Goal: Transaction & Acquisition: Purchase product/service

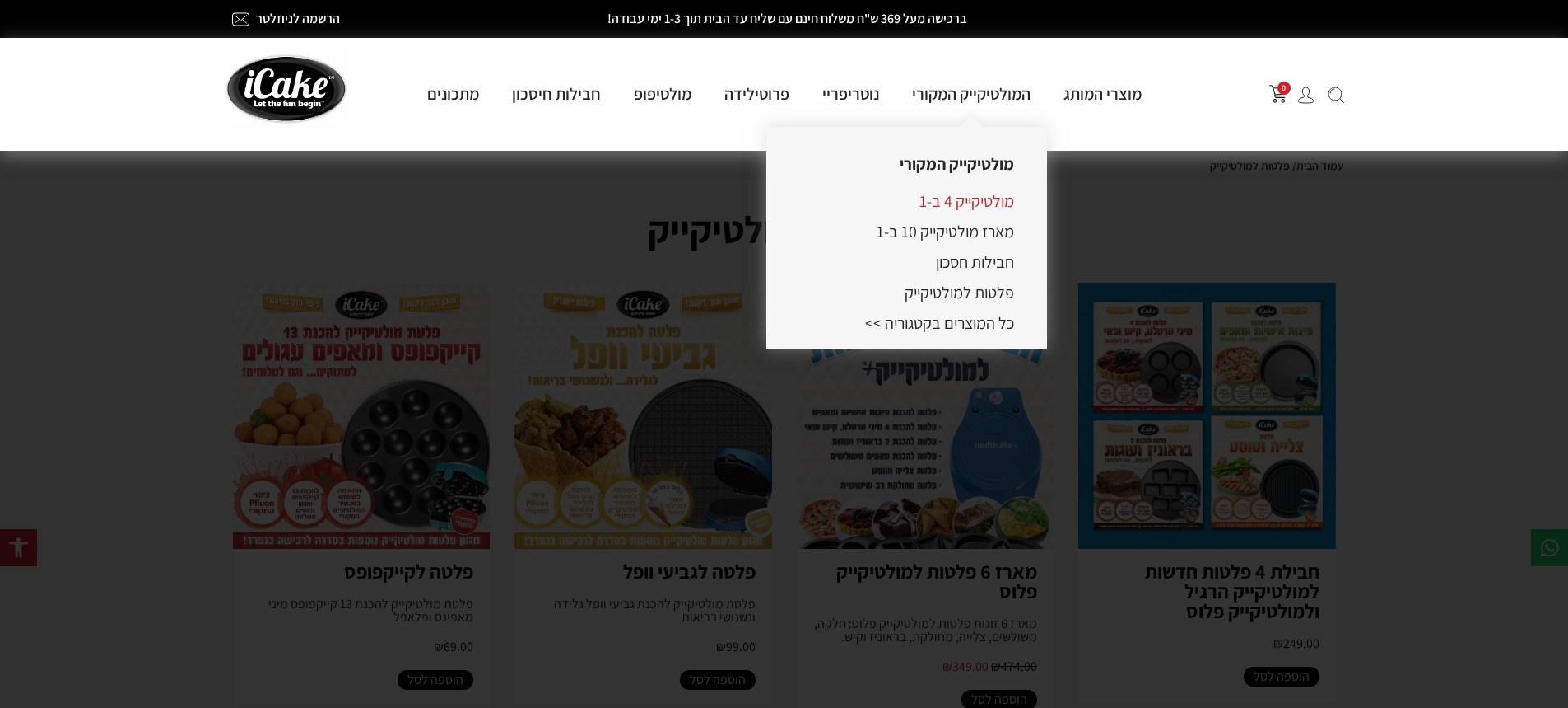
click at [958, 198] on link "מולטיקייק 4 ב-1" at bounding box center [967, 201] width 94 height 21
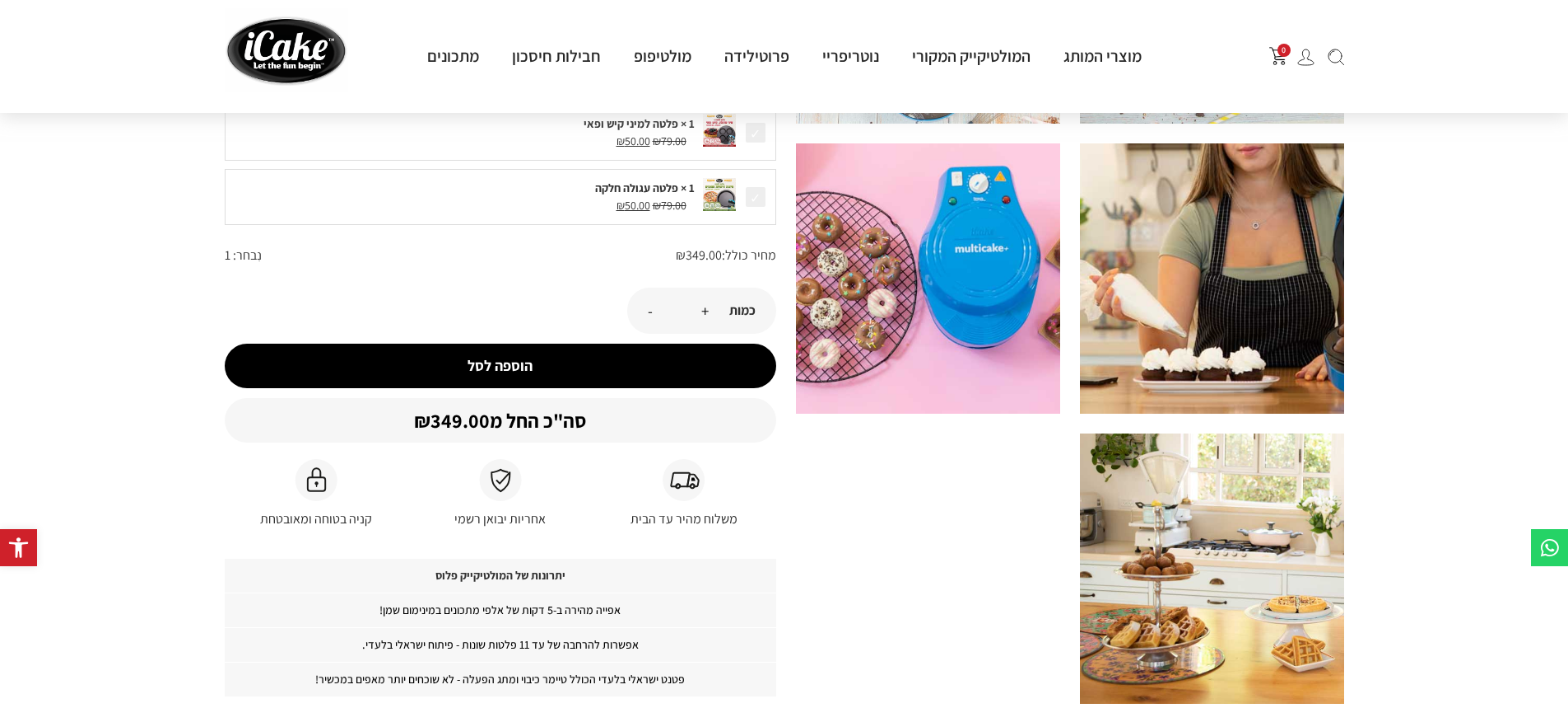
scroll to position [548, 0]
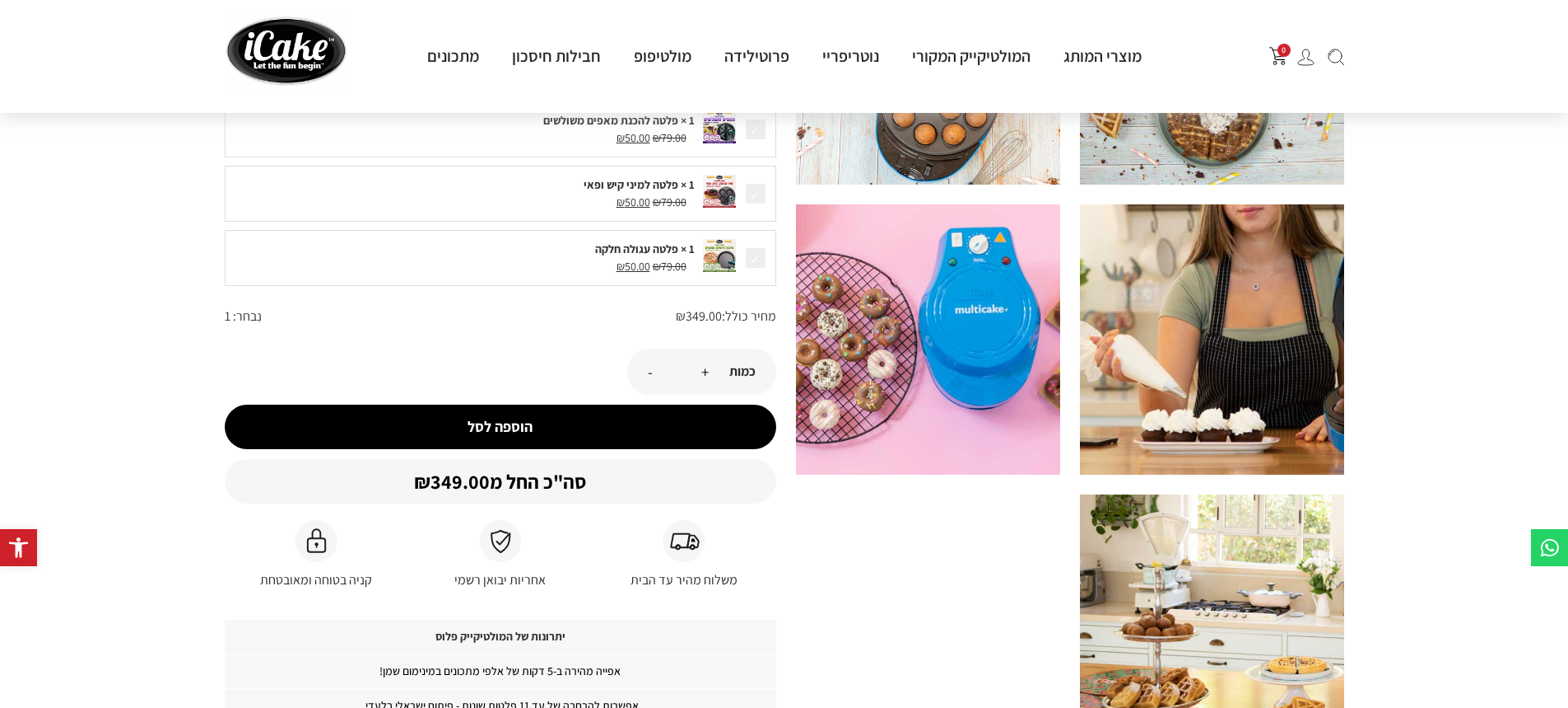
click at [559, 423] on button "הוספה לסל" at bounding box center [500, 427] width 551 height 44
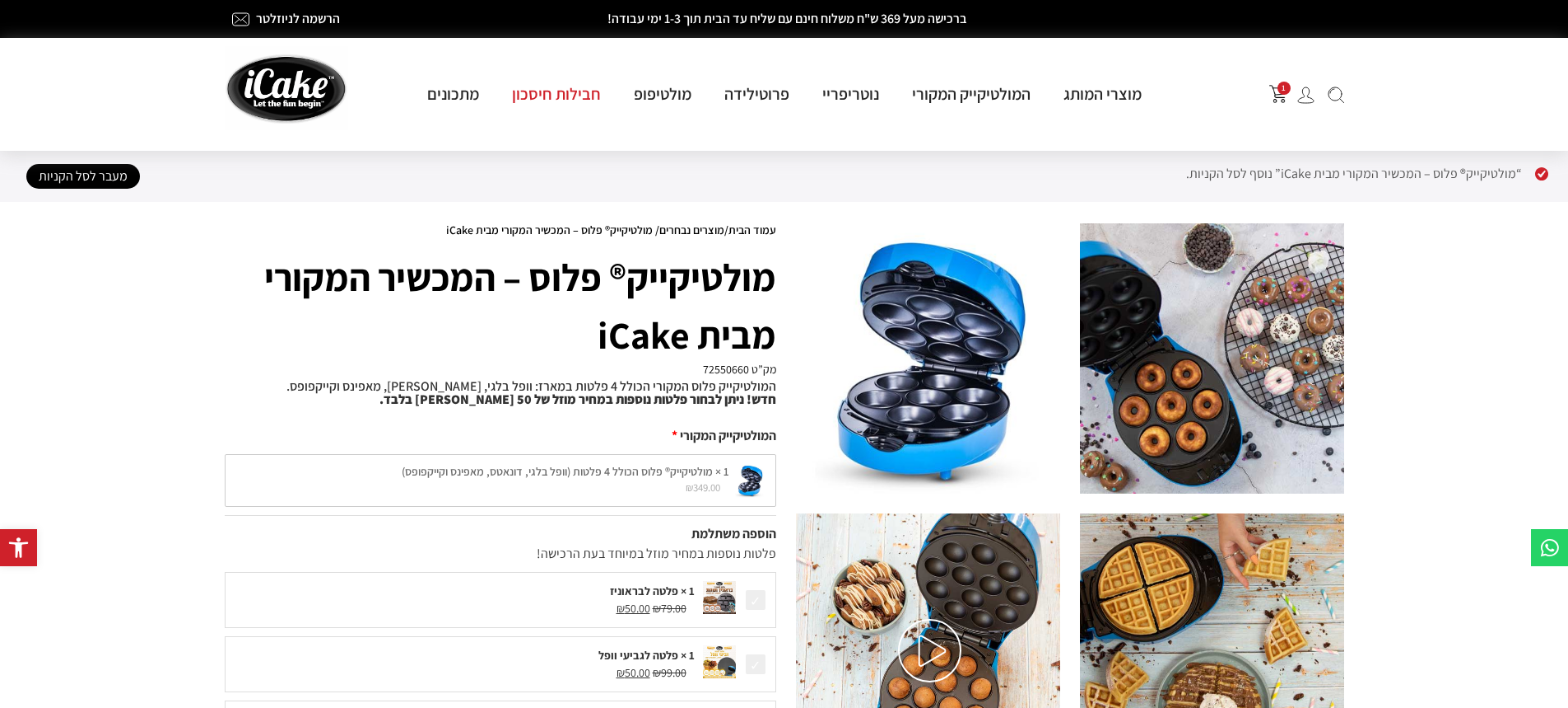
click at [544, 94] on link "חבילות חיסכון" at bounding box center [556, 93] width 121 height 21
click at [563, 95] on link "חבילות חיסכון" at bounding box center [556, 93] width 121 height 21
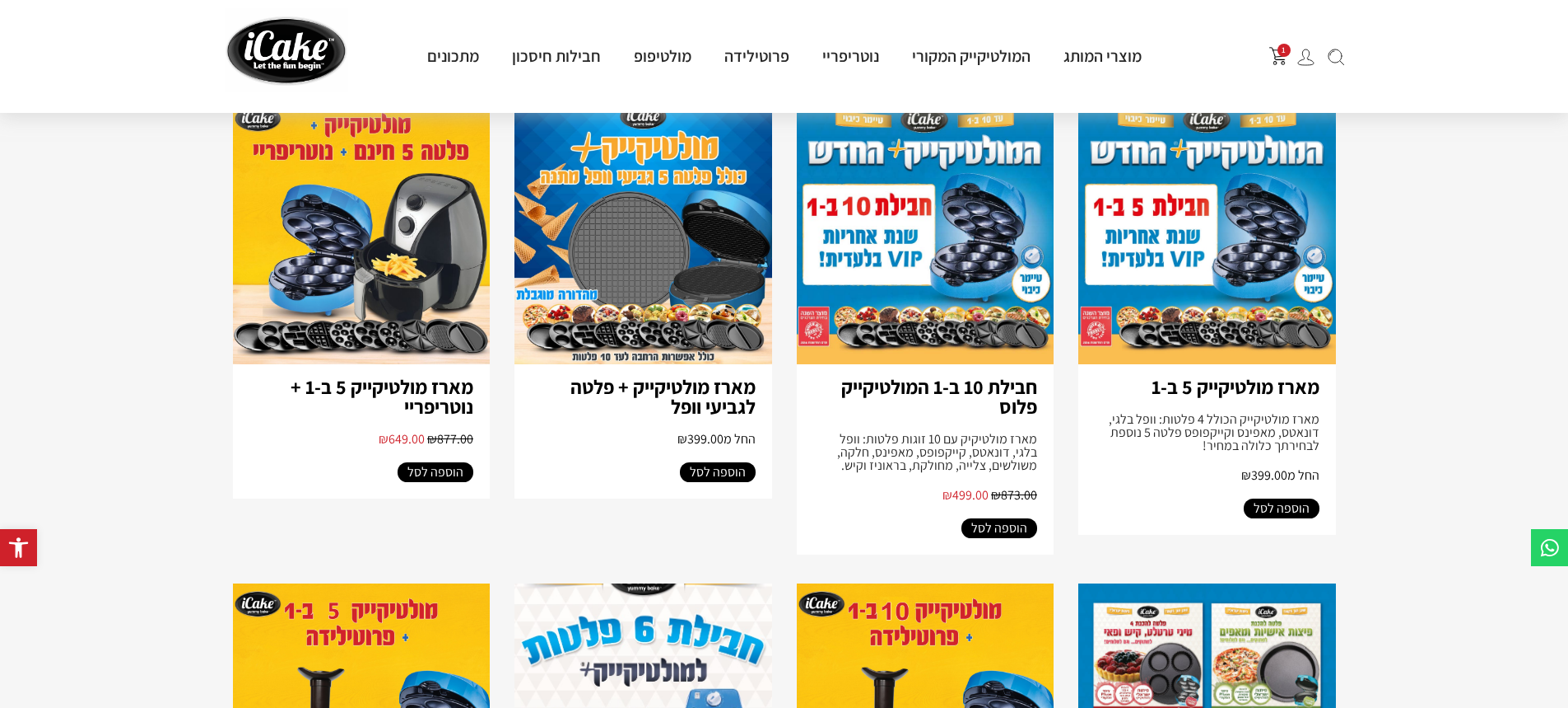
scroll to position [171, 0]
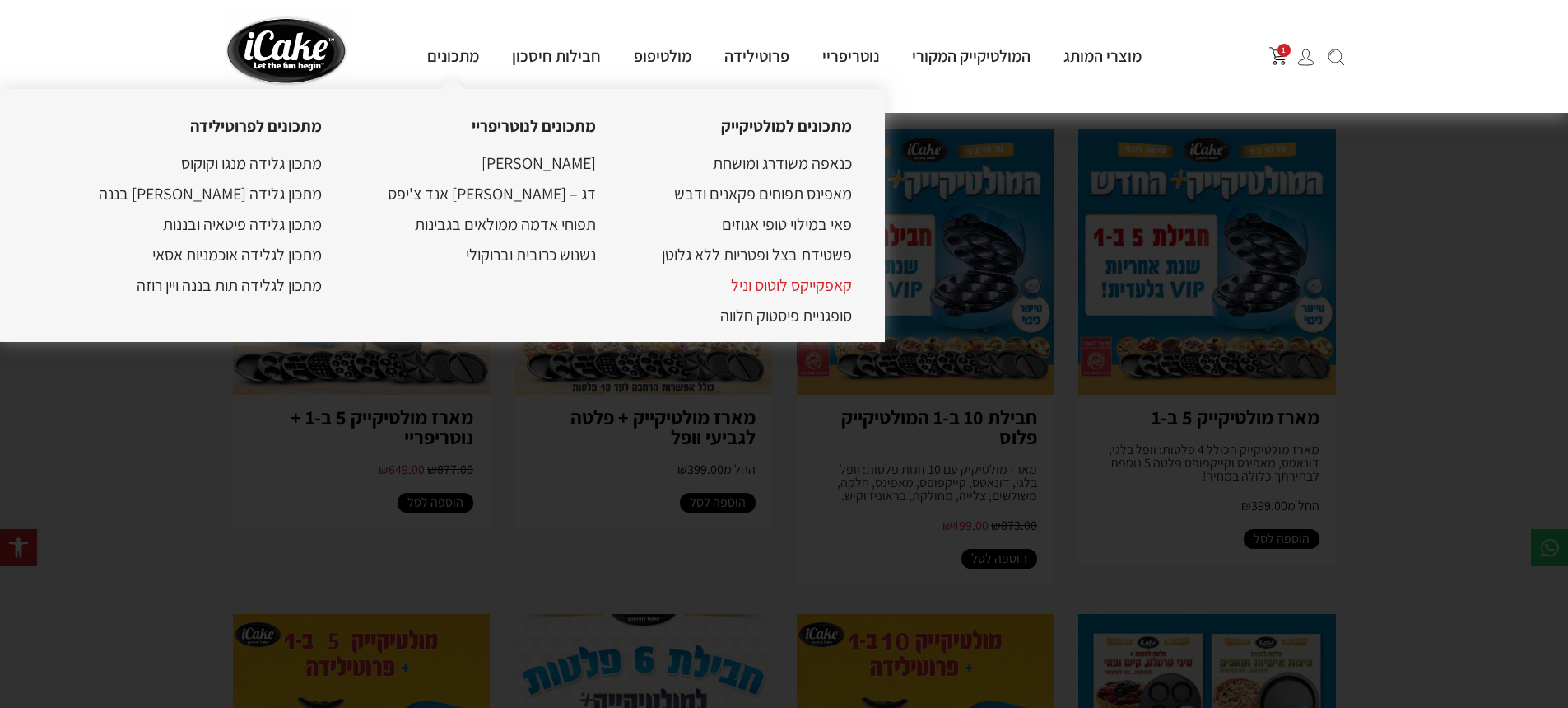
click at [731, 288] on link "קאפקייקס לוטוס וניל" at bounding box center [792, 285] width 121 height 21
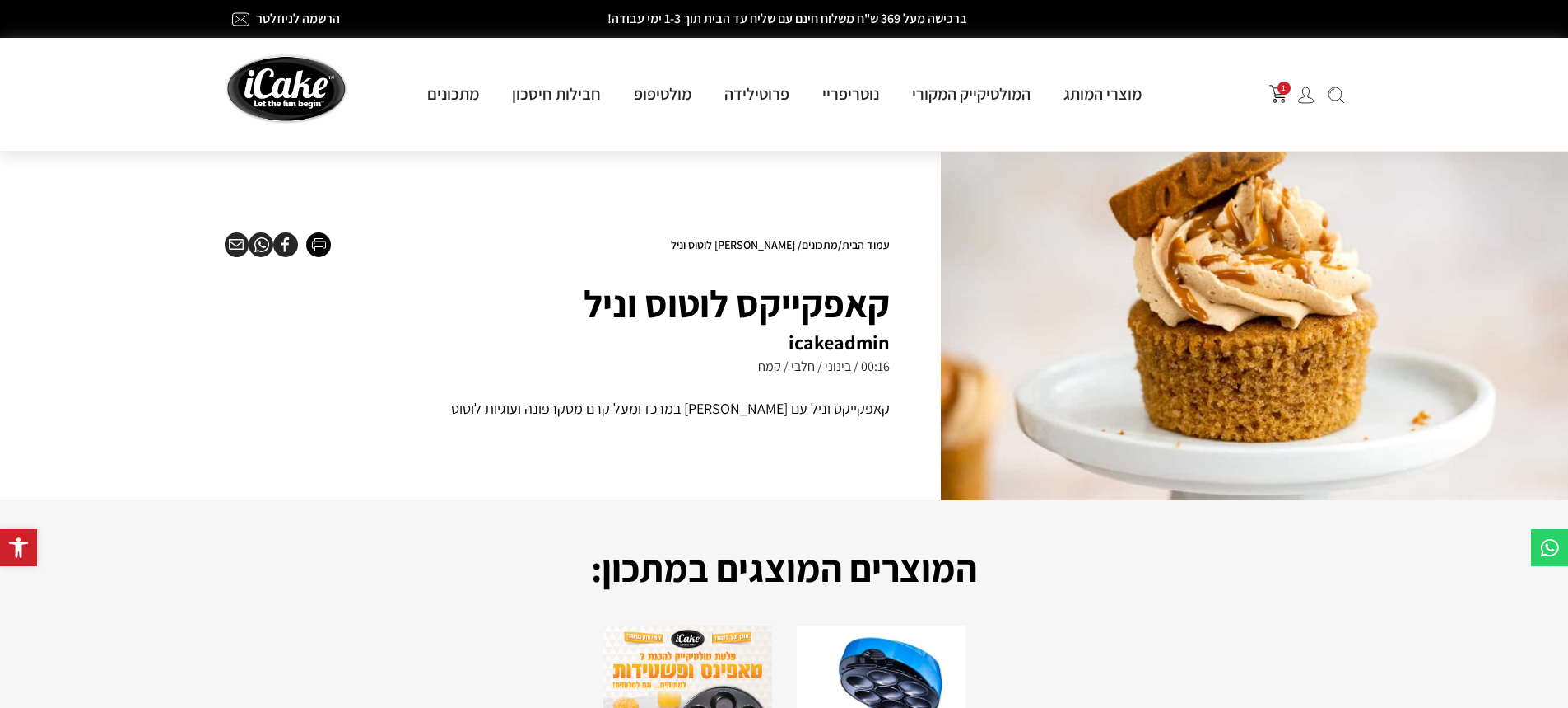
drag, startPoint x: 1573, startPoint y: 44, endPoint x: 1563, endPoint y: 24, distance: 22.4
click at [1288, 93] on div at bounding box center [1301, 93] width 27 height 20
click at [1281, 93] on span "1" at bounding box center [1284, 88] width 14 height 14
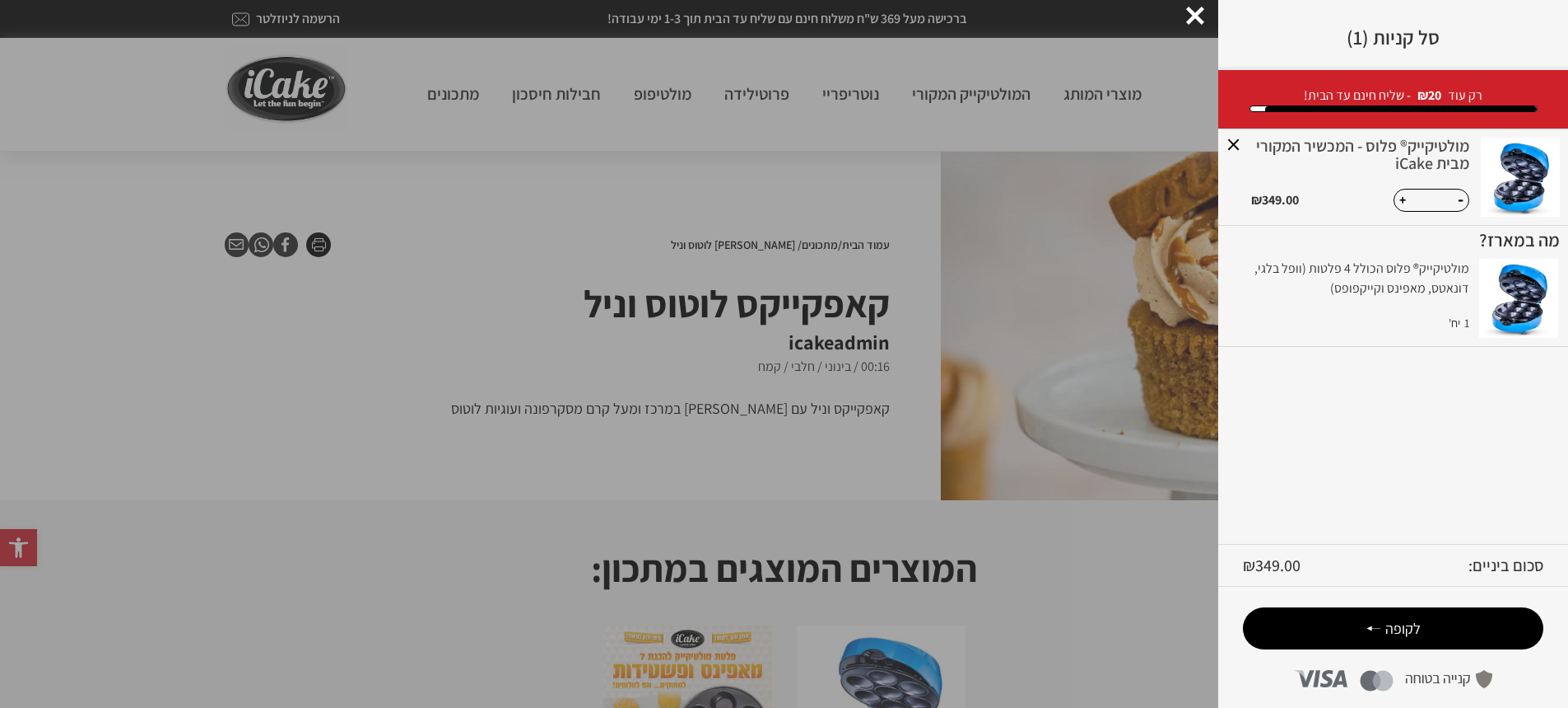
click at [1402, 625] on span "לקופה" at bounding box center [1403, 628] width 36 height 19
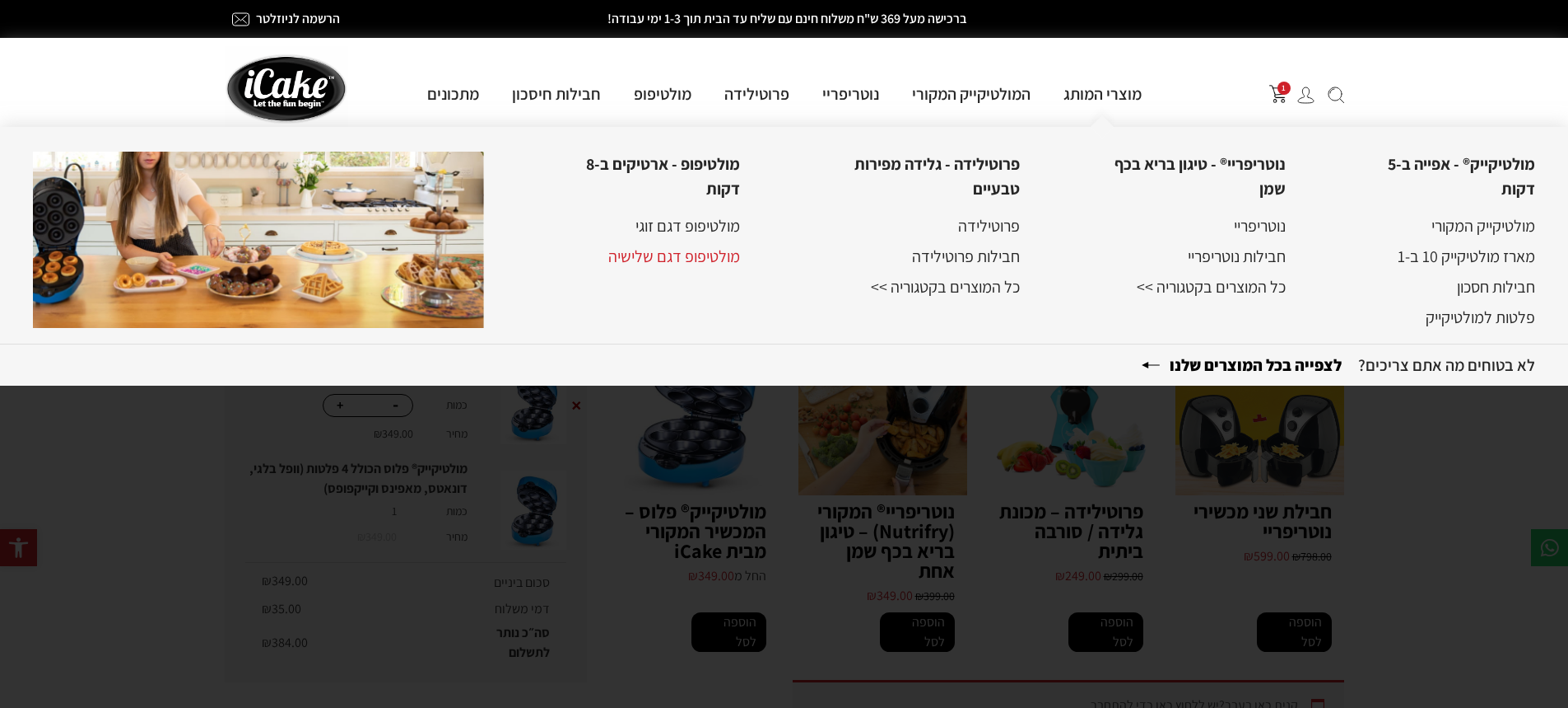
click at [663, 262] on link "מולטיפופ דגם שלישיה" at bounding box center [674, 256] width 132 height 21
